Goal: Information Seeking & Learning: Learn about a topic

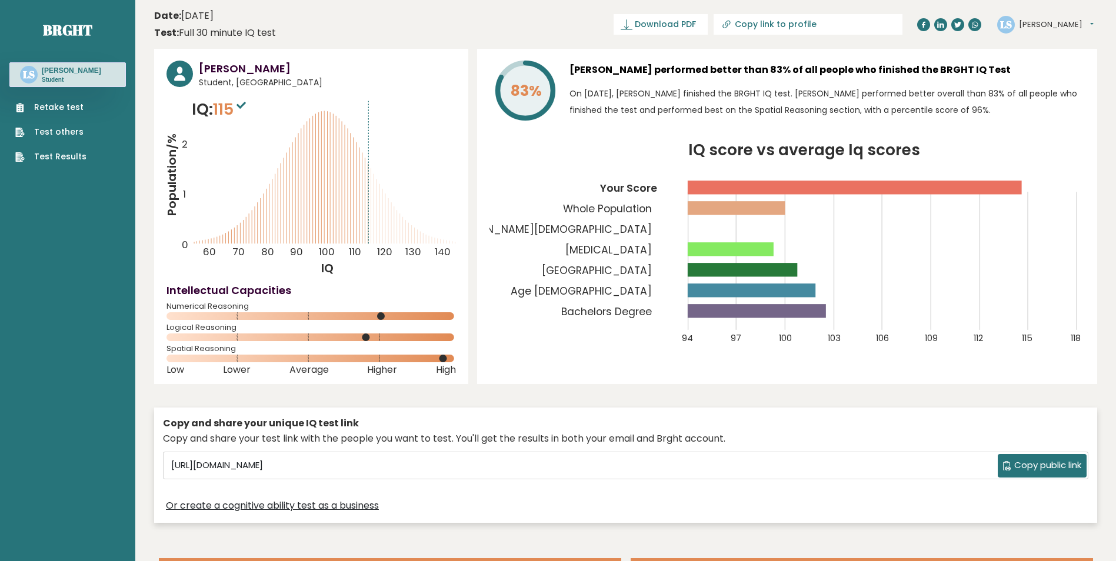
drag, startPoint x: 912, startPoint y: 68, endPoint x: 948, endPoint y: 66, distance: 36.5
click at [948, 66] on h3 "[PERSON_NAME] performed better than 83% of all people who finished the BRGHT IQ…" at bounding box center [828, 70] width 516 height 19
click at [696, 21] on span "Download PDF" at bounding box center [665, 24] width 61 height 12
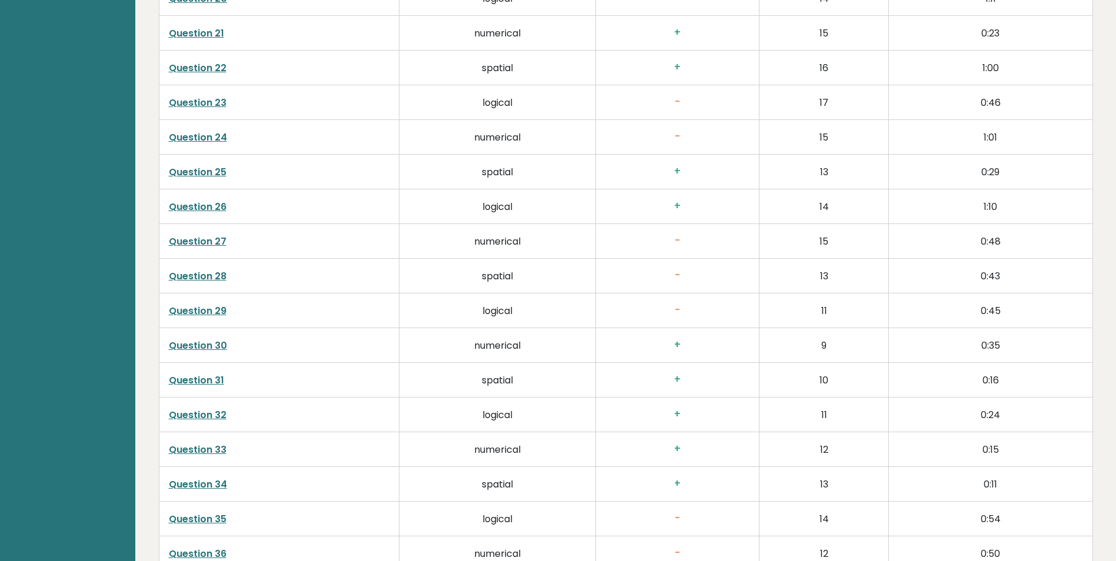
scroll to position [3021, 0]
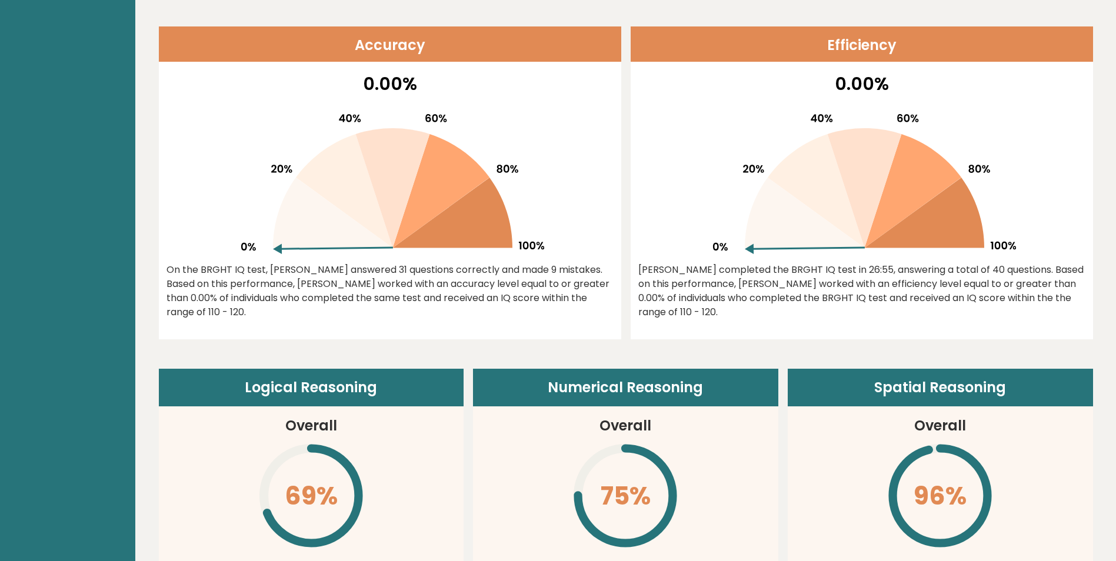
drag, startPoint x: 630, startPoint y: 458, endPoint x: 565, endPoint y: 282, distance: 188.0
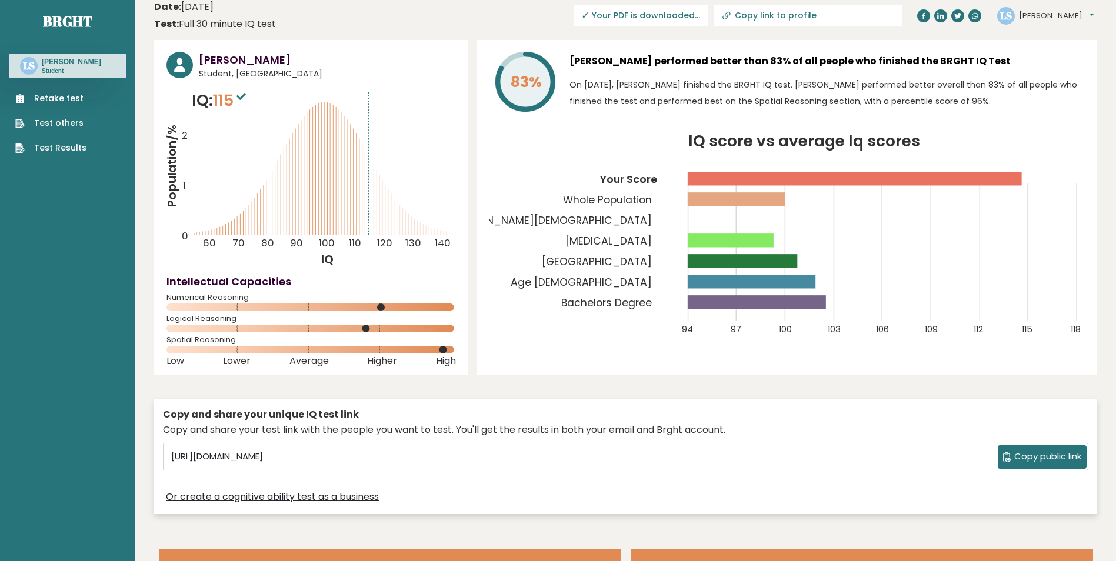
scroll to position [0, 0]
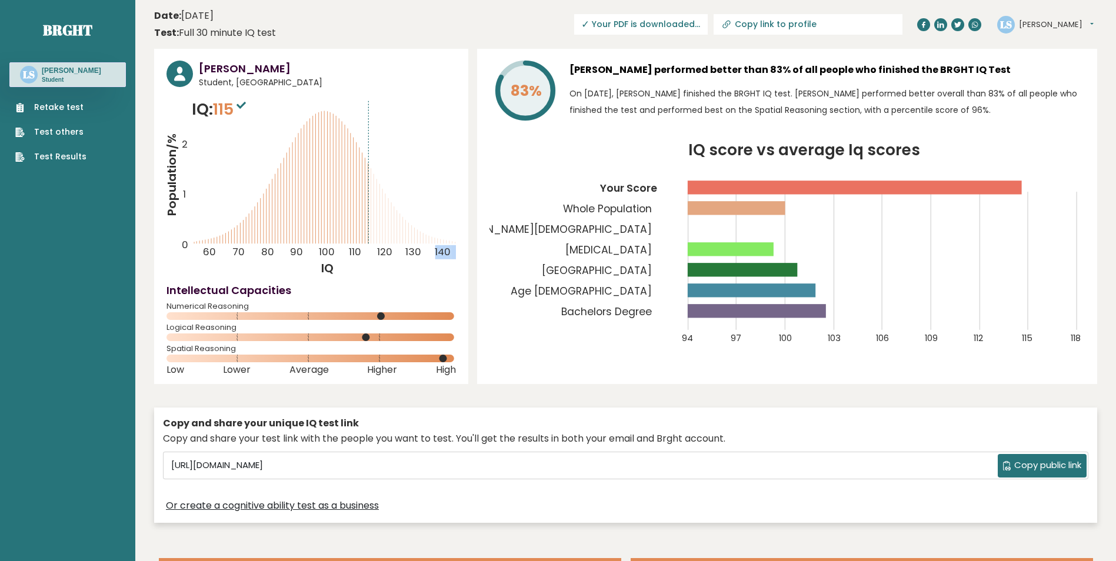
drag, startPoint x: 274, startPoint y: 237, endPoint x: 368, endPoint y: 242, distance: 94.9
click at [368, 242] on icon "Population/% IQ 0 1 2 60 70 80 90 100 110 120 130 140" at bounding box center [312, 187] width 290 height 179
drag, startPoint x: 368, startPoint y: 242, endPoint x: 444, endPoint y: 258, distance: 77.1
click at [444, 258] on tspan "140" at bounding box center [443, 252] width 16 height 14
click at [843, 24] on input "Copy link to profile" at bounding box center [815, 23] width 160 height 9
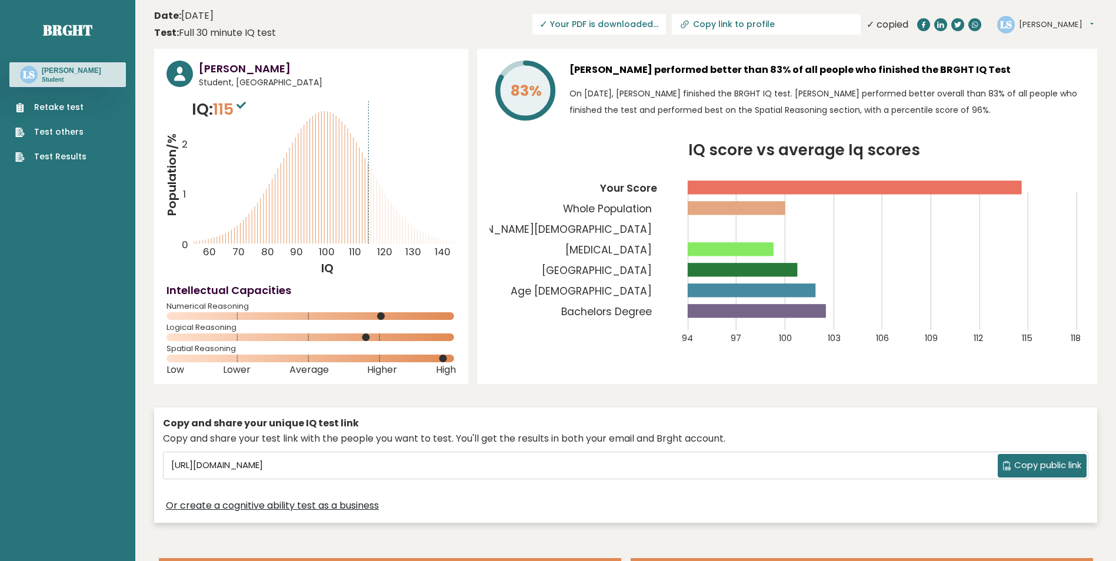
type input "https://brght.org/profile/lawrence-stilldog/?utm_source=share&utm_medium=copy&u…"
drag, startPoint x: 843, startPoint y: 24, endPoint x: 799, endPoint y: 52, distance: 52.2
click at [799, 52] on div "83% Lawrence Stilldog performed better than 83% of all people who finished the …" at bounding box center [787, 216] width 620 height 335
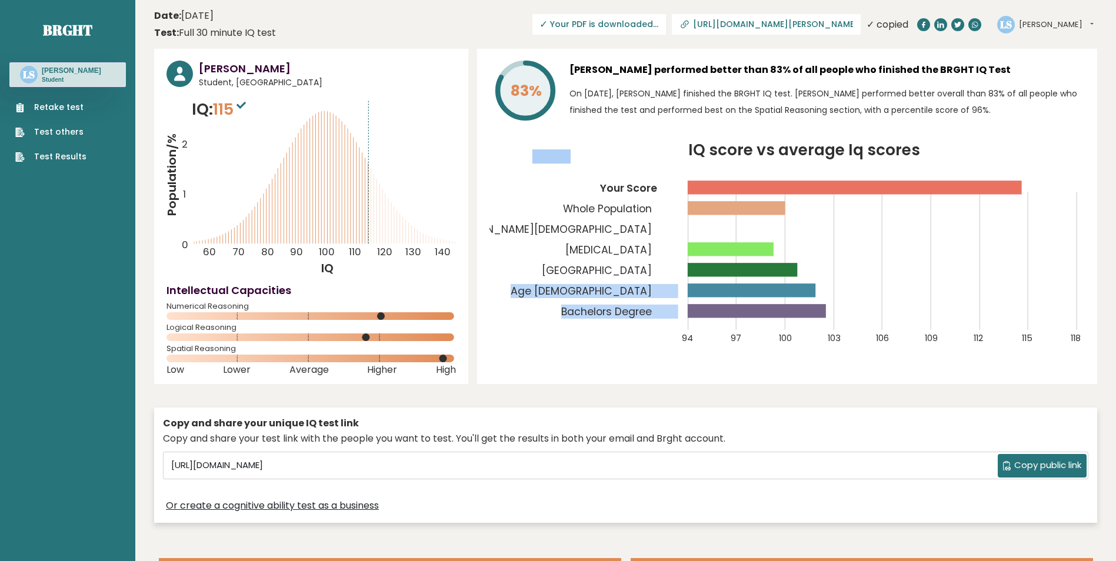
drag, startPoint x: 704, startPoint y: 312, endPoint x: 719, endPoint y: 264, distance: 50.8
click at [719, 264] on g "94 97 100 103 106 109 112 115 118 Your Score Whole Population Canterbury Christ…" at bounding box center [712, 246] width 740 height 195
drag, startPoint x: 719, startPoint y: 264, endPoint x: 631, endPoint y: 278, distance: 88.8
click at [631, 278] on tspan "[GEOGRAPHIC_DATA]" at bounding box center [598, 271] width 110 height 14
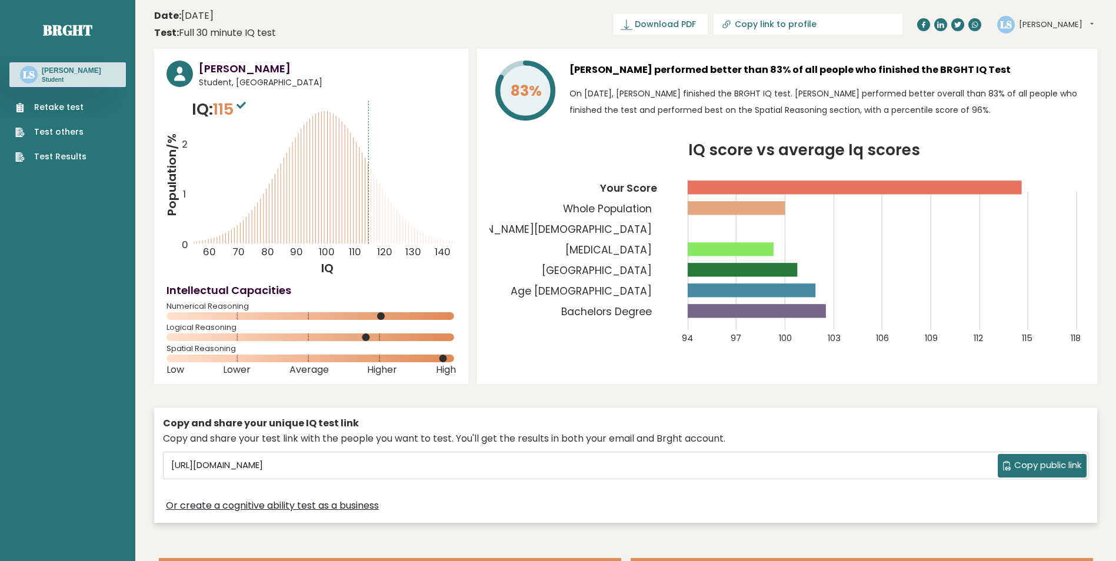
click at [639, 252] on tspan "Occupational Therapy" at bounding box center [609, 250] width 87 height 14
click at [620, 312] on tspan "Bachelors Degree" at bounding box center [607, 312] width 91 height 14
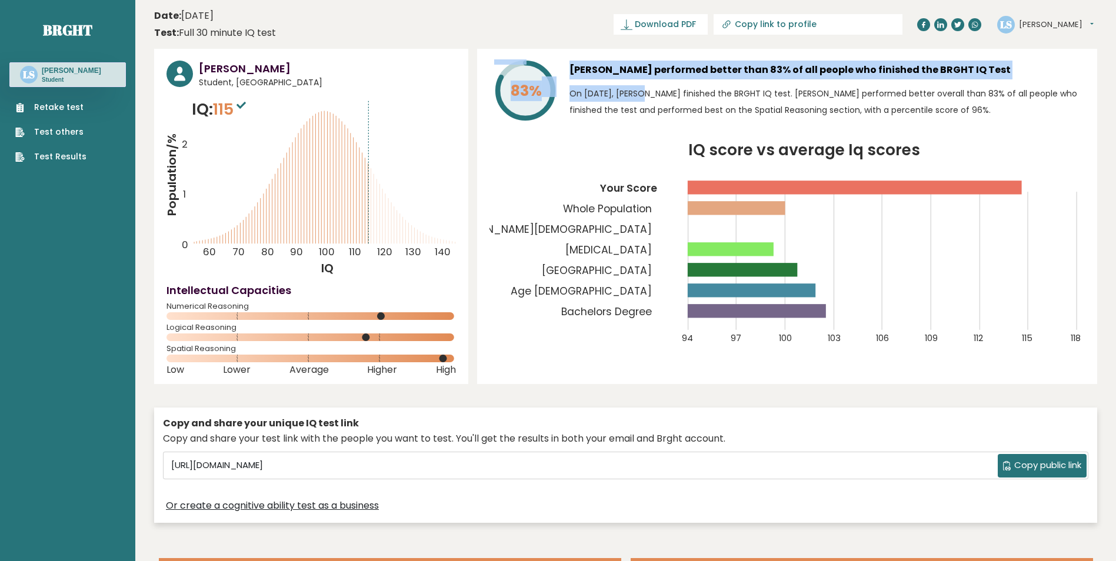
drag, startPoint x: 507, startPoint y: 90, endPoint x: 608, endPoint y: 88, distance: 101.8
click at [608, 88] on div "83% Lawrence Stilldog performed better than 83% of all people who finished the …" at bounding box center [788, 93] width 596 height 65
click at [609, 255] on tspan "[MEDICAL_DATA]" at bounding box center [609, 250] width 87 height 14
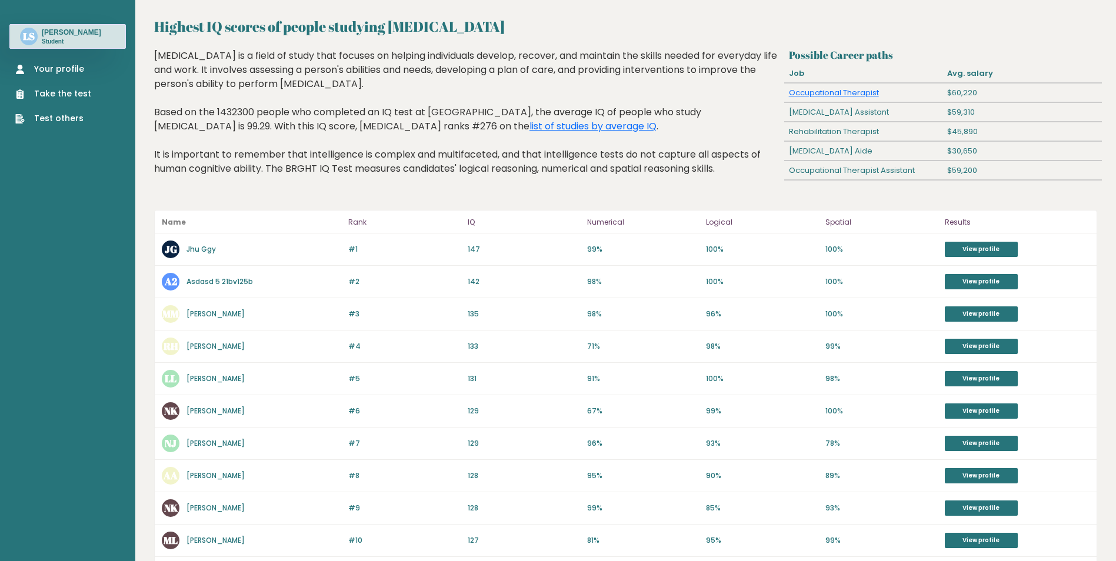
scroll to position [21, 0]
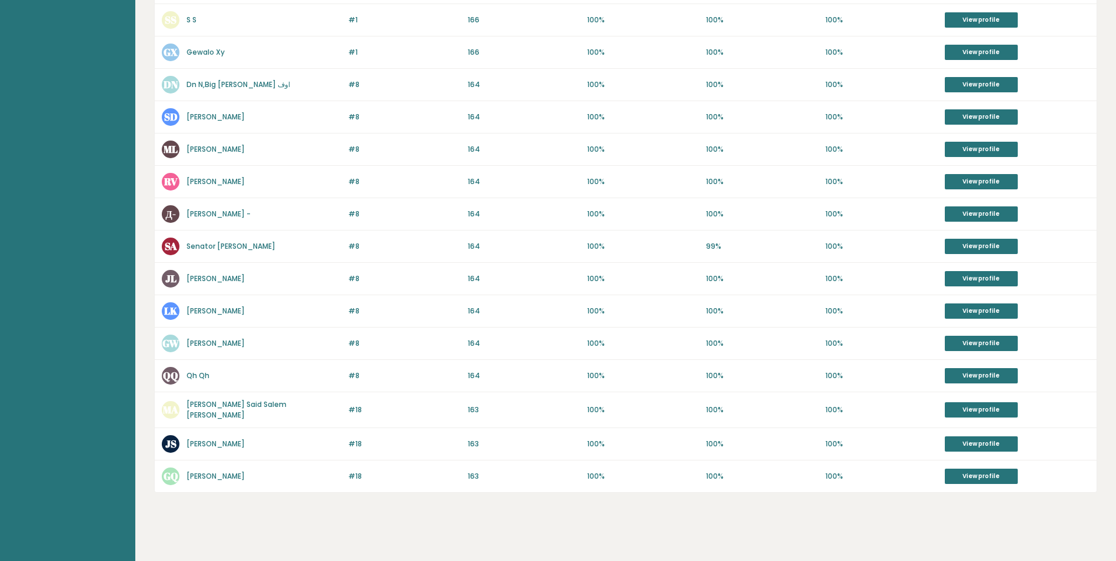
scroll to position [379, 0]
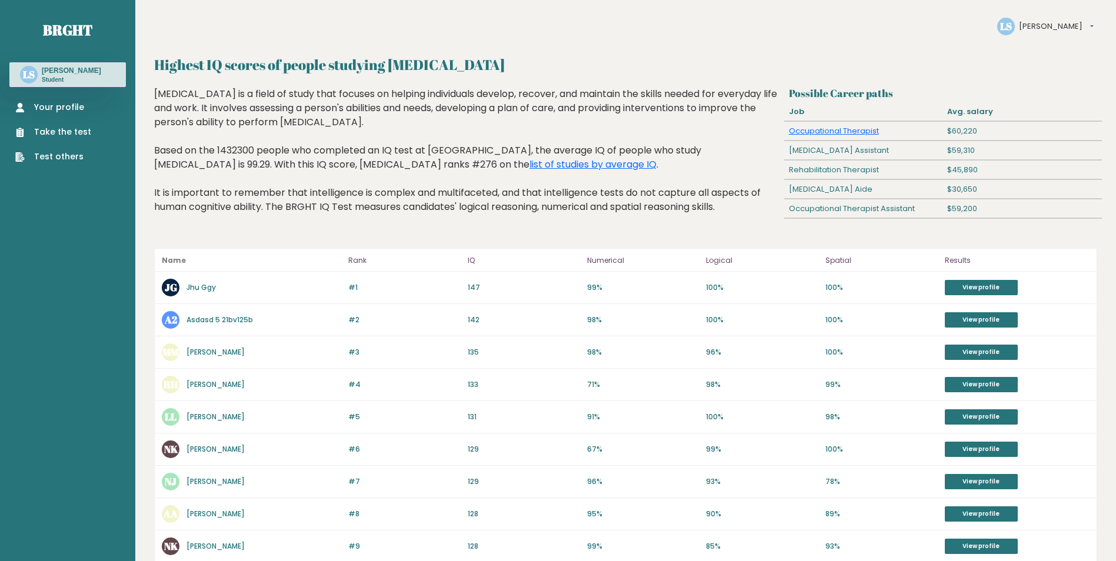
click at [235, 450] on link "Nigger Kikemancer" at bounding box center [216, 449] width 58 height 10
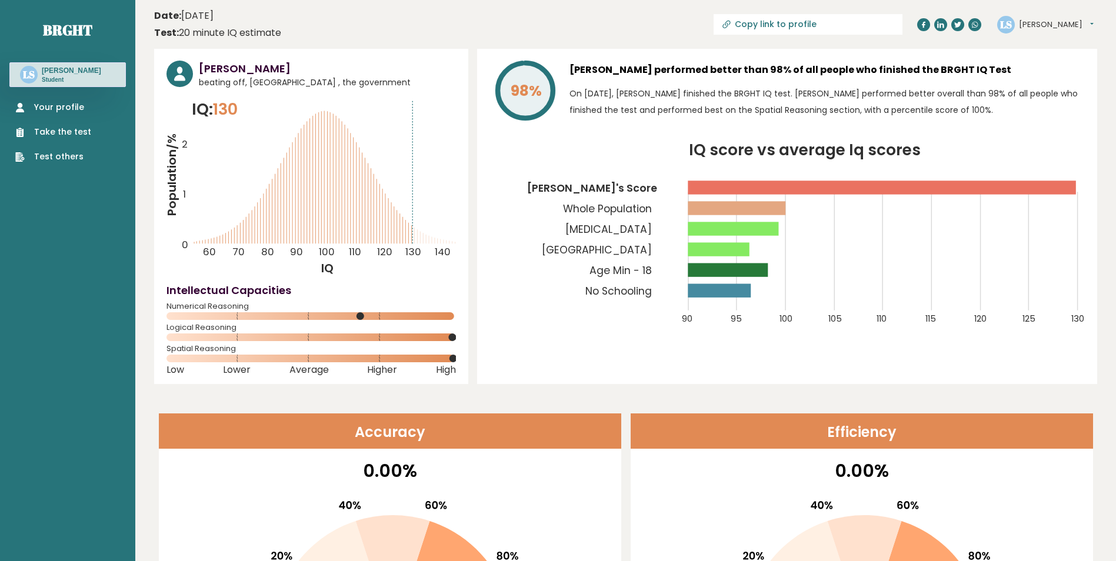
drag, startPoint x: 284, startPoint y: 56, endPoint x: 209, endPoint y: 53, distance: 75.4
click at [209, 53] on div "Nigger Kikemancer beating off, Nigeria , the government IQ: 130 Population/% IQ…" at bounding box center [311, 216] width 314 height 335
drag, startPoint x: 209, startPoint y: 53, endPoint x: 335, endPoint y: 68, distance: 127.4
click at [335, 68] on h3 "[PERSON_NAME]" at bounding box center [327, 69] width 257 height 16
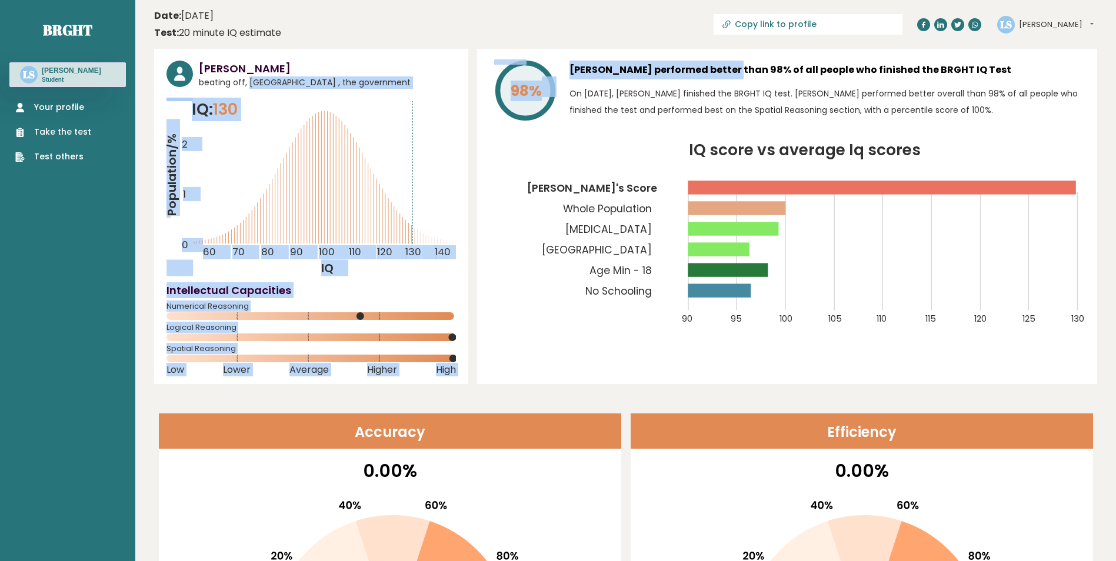
drag, startPoint x: 242, startPoint y: 82, endPoint x: 690, endPoint y: 77, distance: 448.5
click at [690, 77] on div "Nigger Kikemancer beating off, Nigeria , the government IQ: 130 Population/% IQ…" at bounding box center [625, 216] width 943 height 335
click at [690, 77] on h3 "Nigger Kikemancer performed better than 98% of all people who finished the BRGH…" at bounding box center [828, 70] width 516 height 19
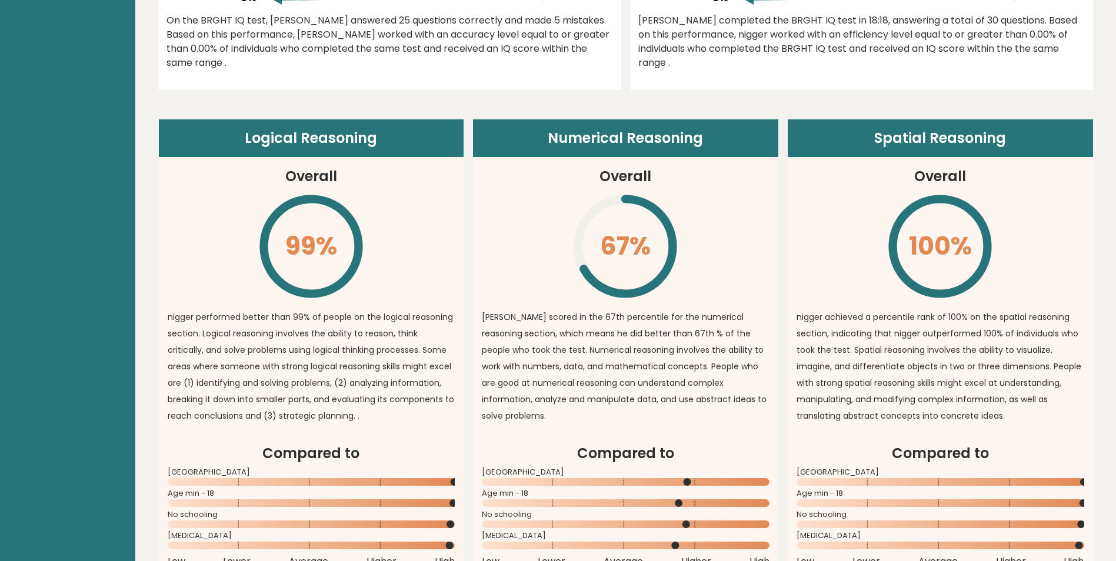
scroll to position [647, 0]
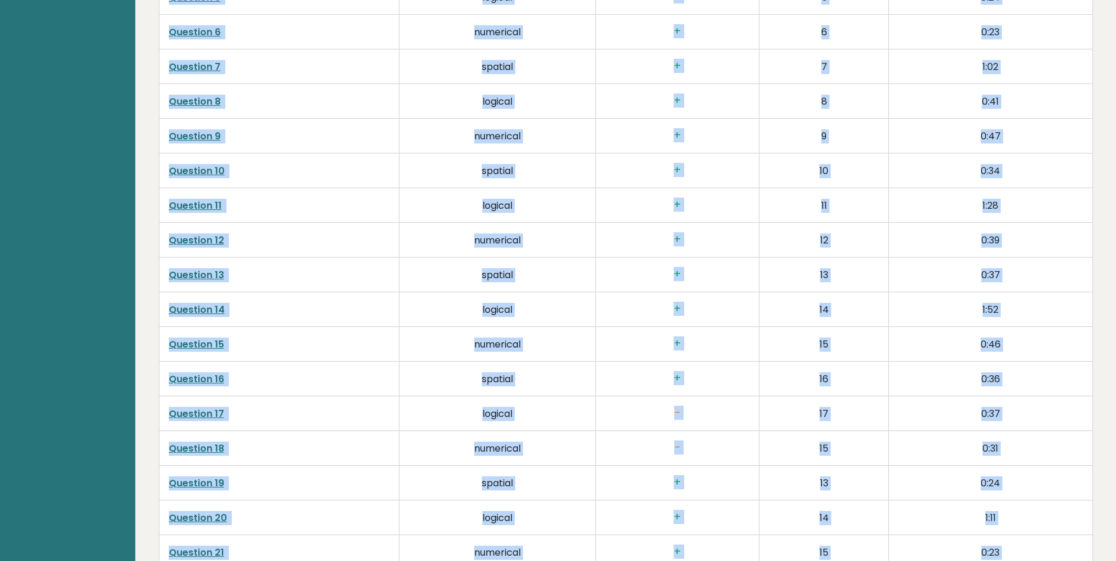
scroll to position [3021, 0]
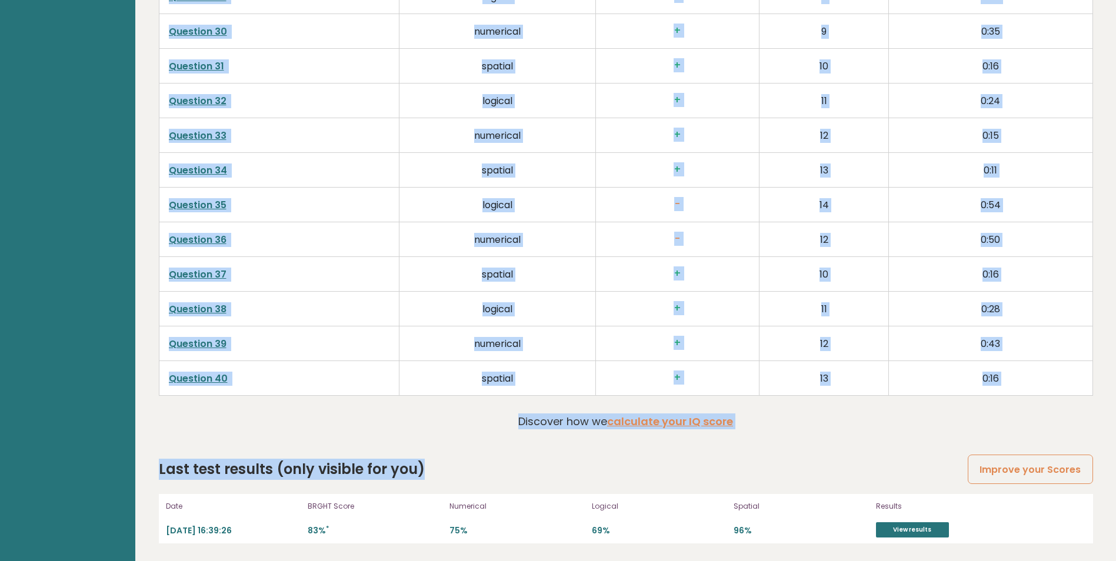
drag, startPoint x: 249, startPoint y: 28, endPoint x: 770, endPoint y: 457, distance: 675.1
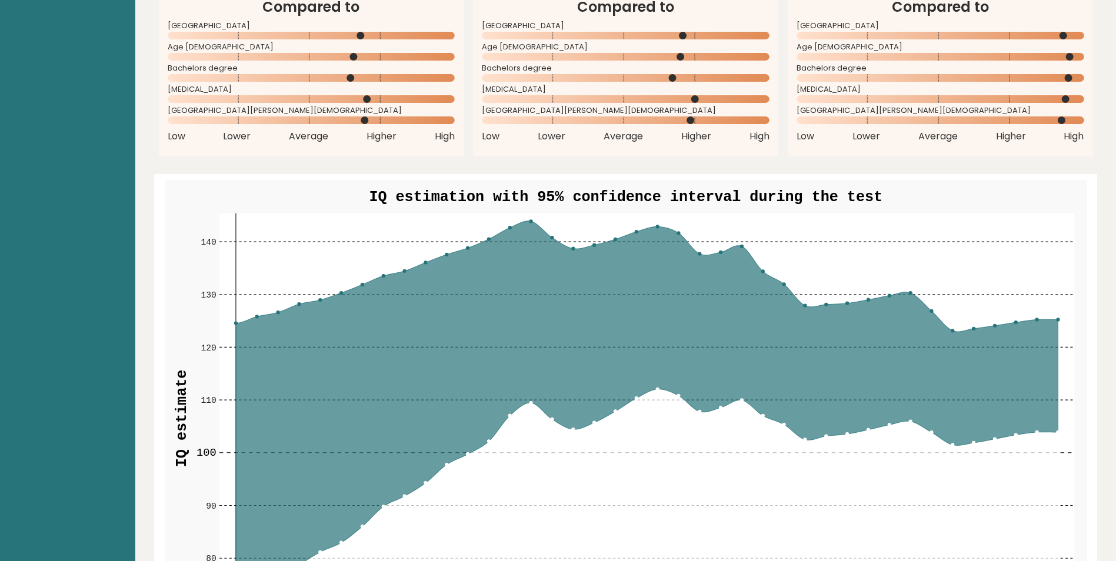
scroll to position [1197, 0]
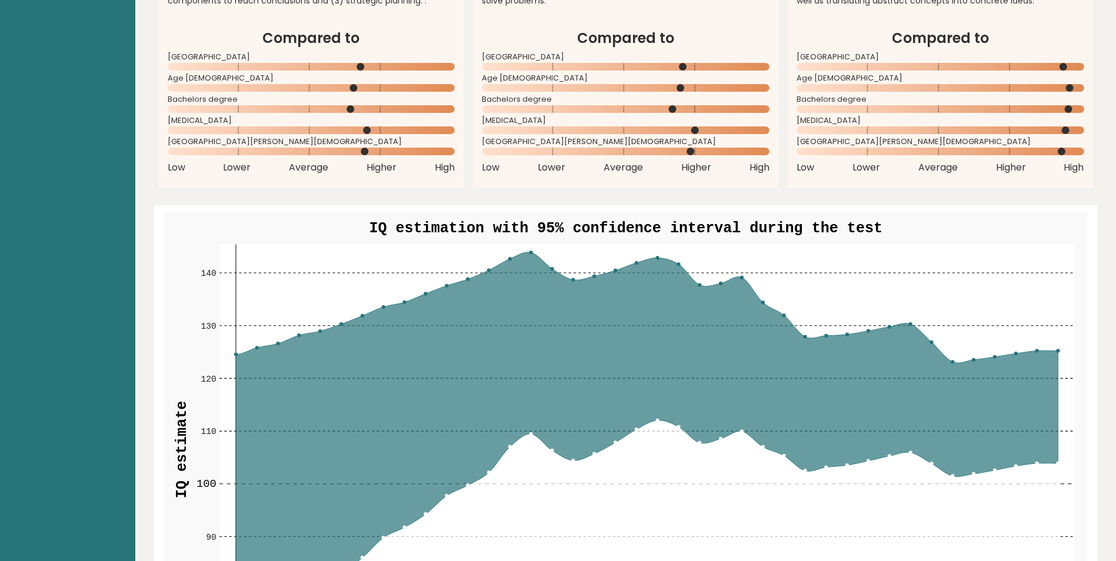
drag, startPoint x: 489, startPoint y: 241, endPoint x: 607, endPoint y: 468, distance: 255.8
click at [607, 468] on g "70 70 80 80 90 90 100 100 110 110 120 120 130 130 140 140 1 5 10 15 20 25 30 35…" at bounding box center [626, 457] width 923 height 492
drag, startPoint x: 576, startPoint y: 460, endPoint x: 315, endPoint y: 152, distance: 403.3
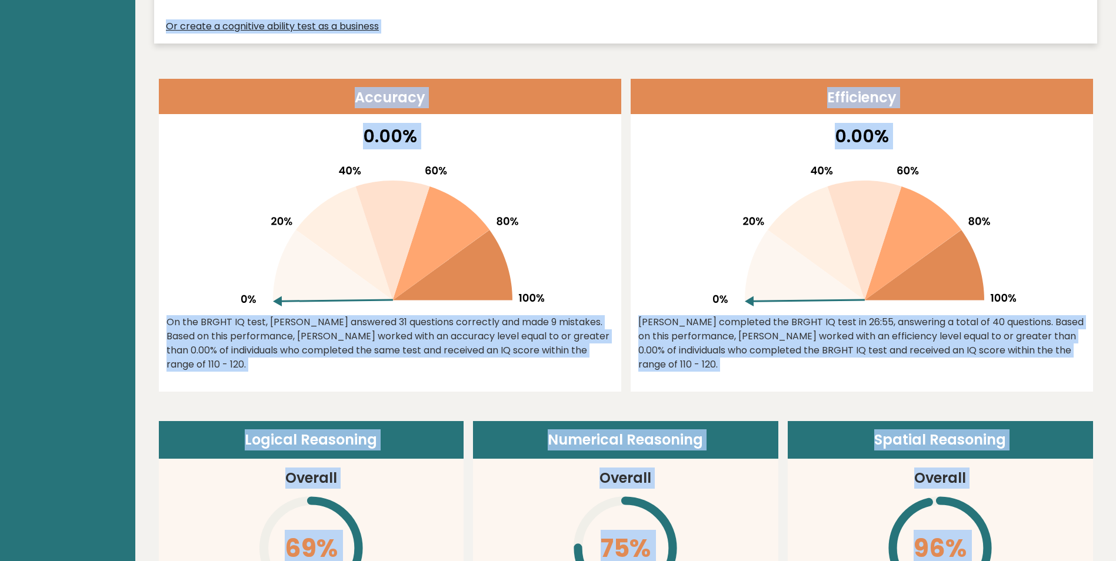
scroll to position [0, 0]
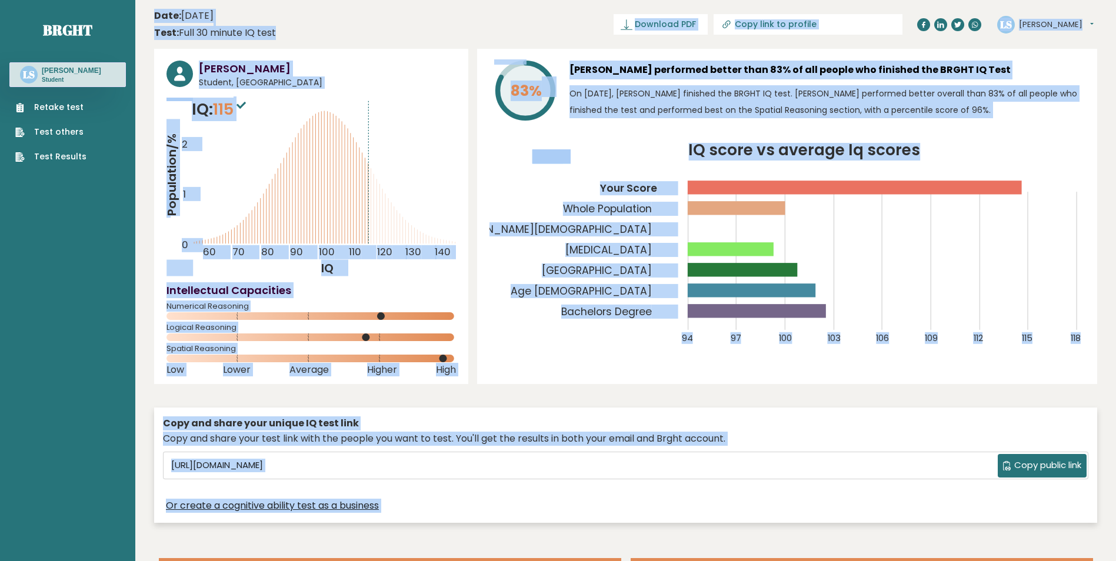
drag, startPoint x: 317, startPoint y: 192, endPoint x: 371, endPoint y: 51, distance: 151.0
